Goal: Navigation & Orientation: Find specific page/section

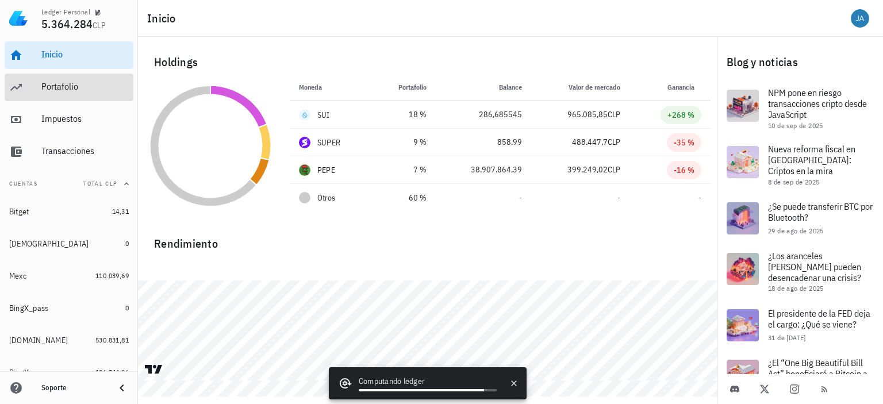
click at [63, 88] on div "Portafolio" at bounding box center [84, 86] width 87 height 11
